Goal: Task Accomplishment & Management: Use online tool/utility

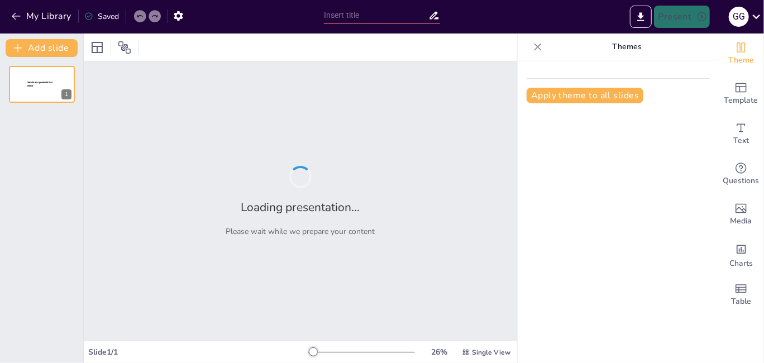
type input "Evolución de las Especies Aéreas: Desde Insectos hasta Aves"
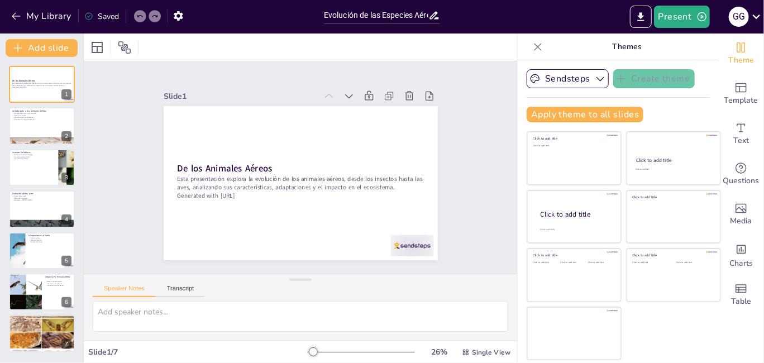
click at [399, 45] on icon at bounding box center [537, 46] width 11 height 11
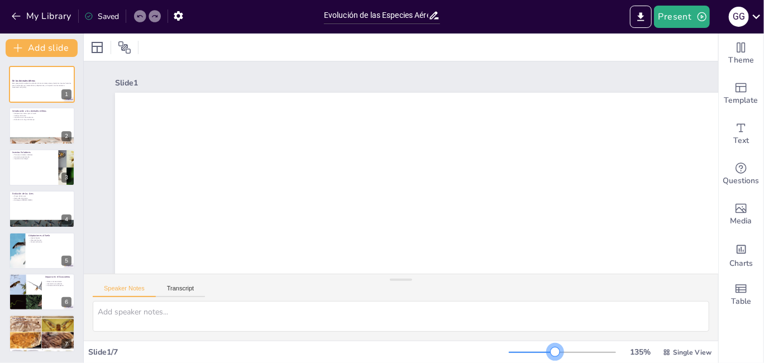
click at [399, 352] on div at bounding box center [562, 352] width 107 height 9
drag, startPoint x: 548, startPoint y: 350, endPoint x: 525, endPoint y: 350, distance: 22.9
click at [399, 350] on div at bounding box center [532, 351] width 9 height 9
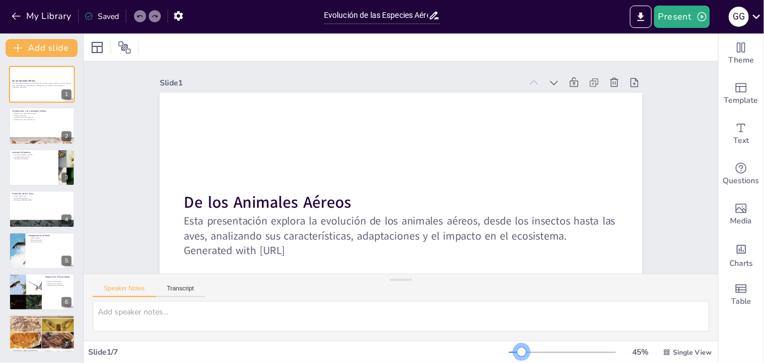
drag, startPoint x: 525, startPoint y: 351, endPoint x: 514, endPoint y: 351, distance: 11.2
click at [399, 351] on div at bounding box center [521, 351] width 9 height 9
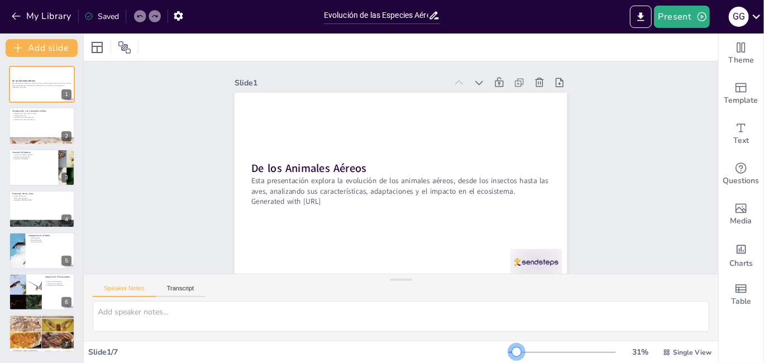
click at [399, 351] on div at bounding box center [516, 351] width 9 height 9
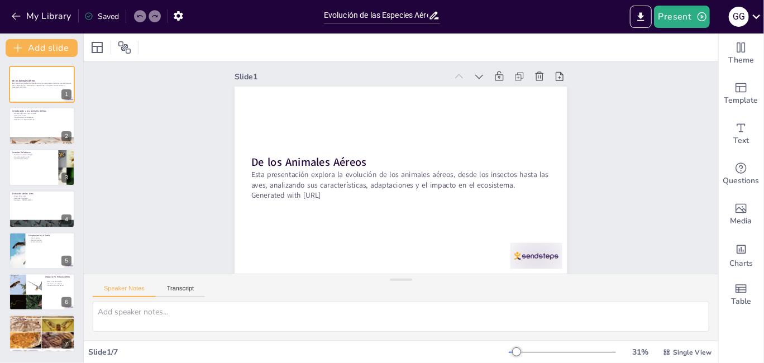
scroll to position [15, 0]
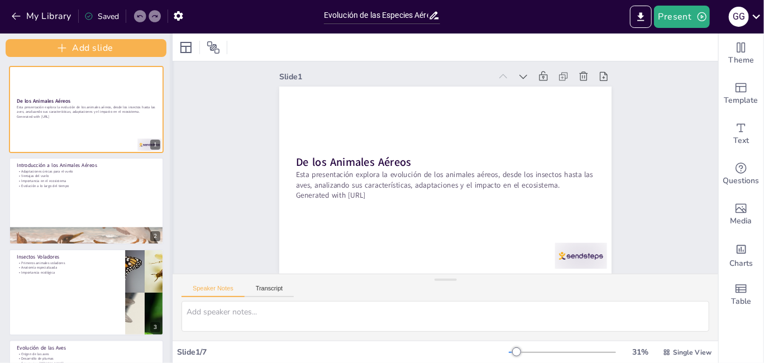
drag, startPoint x: 81, startPoint y: 191, endPoint x: 170, endPoint y: 191, distance: 88.8
click at [170, 191] on div at bounding box center [172, 198] width 4 height 329
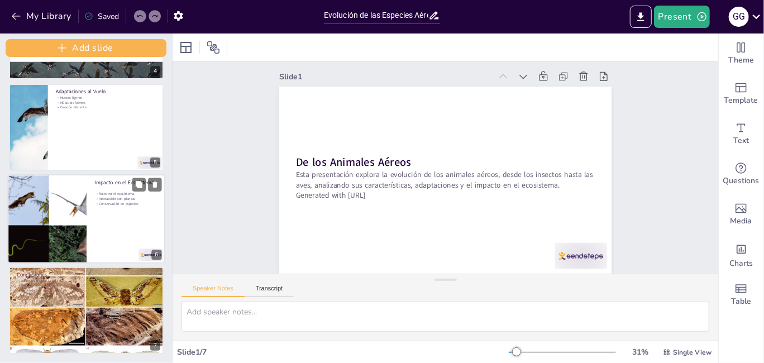
scroll to position [348, 0]
click at [184, 48] on icon at bounding box center [185, 47] width 13 height 13
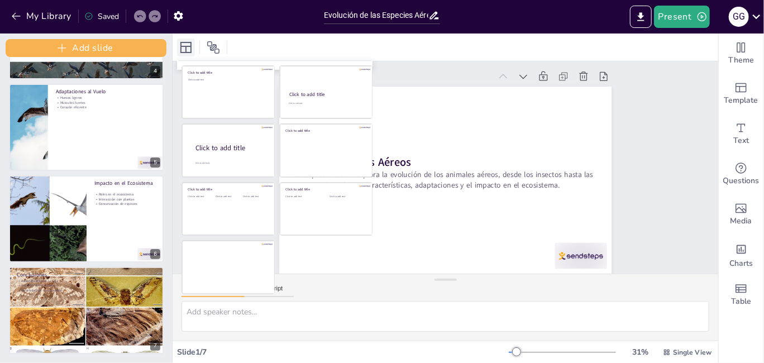
click at [184, 48] on icon at bounding box center [185, 47] width 13 height 13
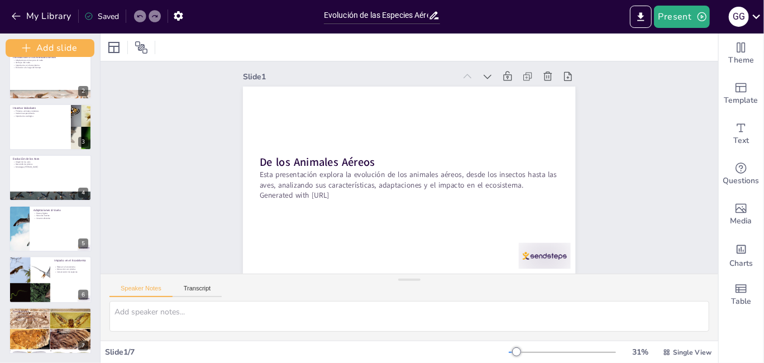
scroll to position [64, 0]
drag, startPoint x: 170, startPoint y: 286, endPoint x: 92, endPoint y: 288, distance: 78.2
click at [92, 288] on div "Add slide De los Animales Aéreos Esta presentación explora la evolución de los …" at bounding box center [50, 198] width 101 height 329
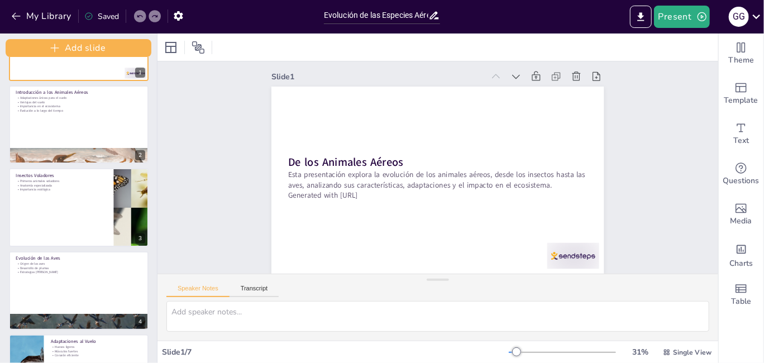
drag, startPoint x: 99, startPoint y: 249, endPoint x: 156, endPoint y: 255, distance: 57.2
click at [156, 255] on div at bounding box center [157, 198] width 4 height 329
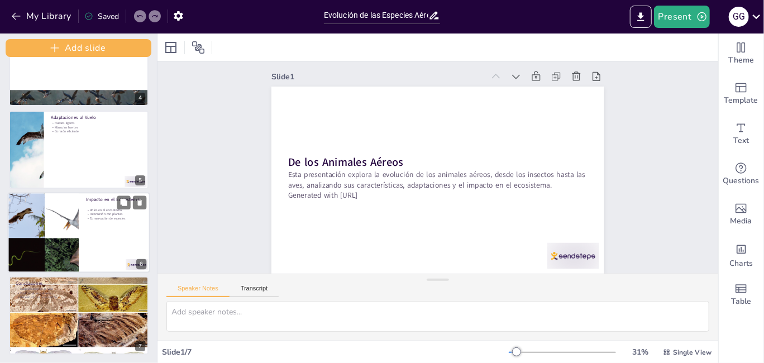
scroll to position [288, 0]
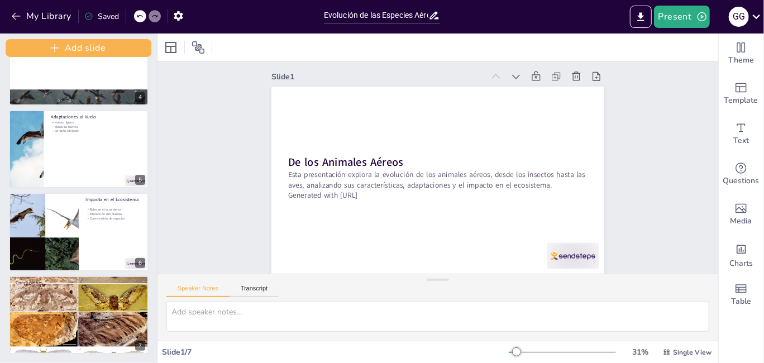
click at [399, 35] on div at bounding box center [437, 47] width 561 height 27
click at [232, 18] on div "My Library Saved" at bounding box center [159, 16] width 318 height 20
